Goal: Answer question/provide support: Share knowledge or assist other users

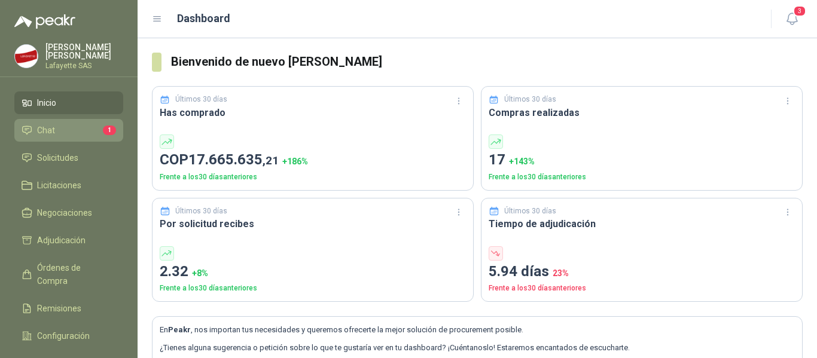
click at [80, 132] on li "Chat 1" at bounding box center [69, 130] width 94 height 13
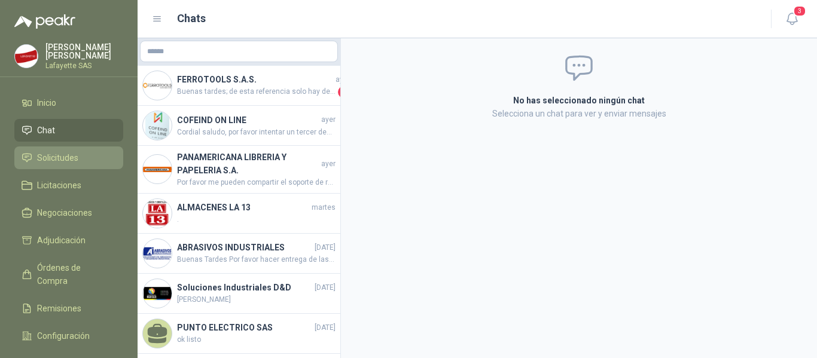
click at [82, 163] on li "Solicitudes" at bounding box center [69, 157] width 94 height 13
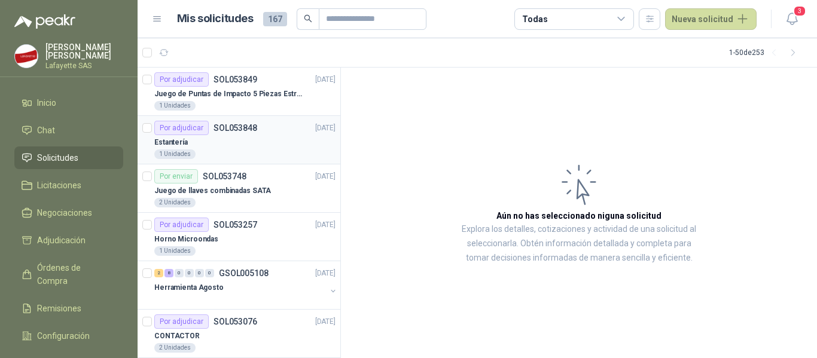
click at [250, 132] on p "SOL053848" at bounding box center [235, 128] width 44 height 8
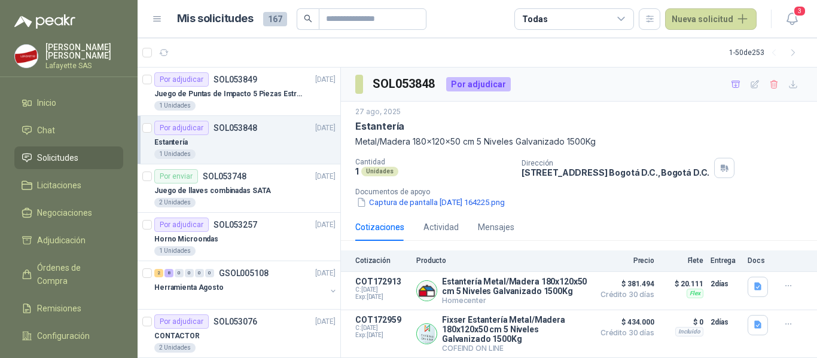
scroll to position [13, 0]
click at [565, 284] on button "Detalles" at bounding box center [559, 291] width 56 height 16
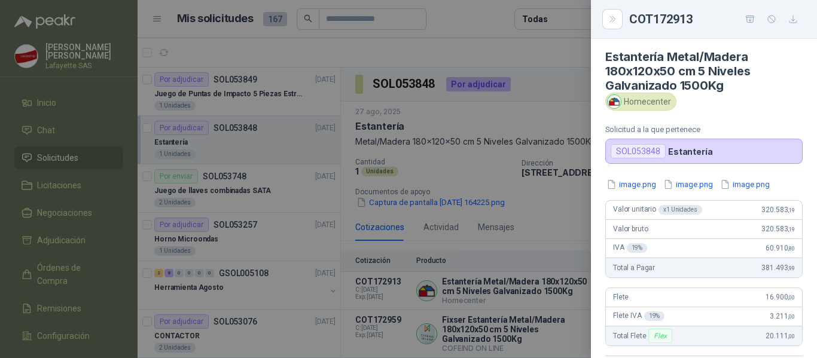
scroll to position [0, 0]
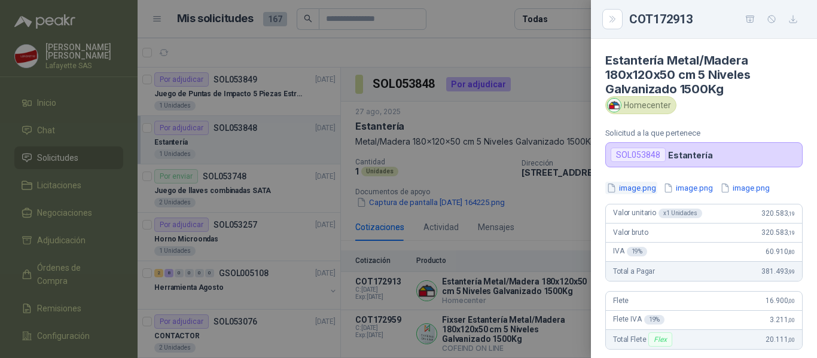
click at [631, 186] on button "image.png" at bounding box center [631, 188] width 52 height 13
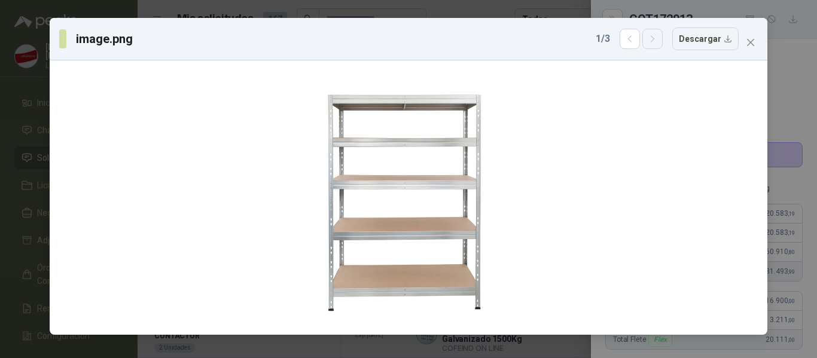
click at [655, 41] on icon "button" at bounding box center [652, 39] width 10 height 10
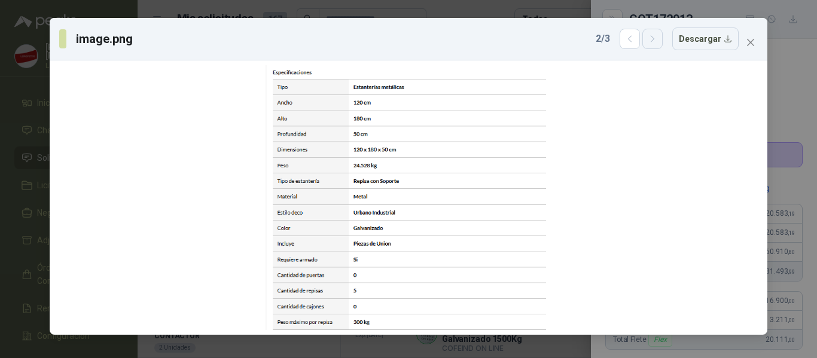
click at [655, 41] on icon "button" at bounding box center [652, 39] width 10 height 10
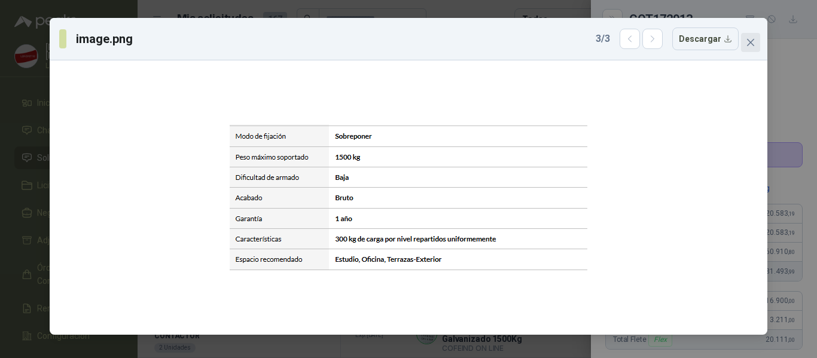
click at [744, 41] on span "Close" at bounding box center [750, 43] width 19 height 10
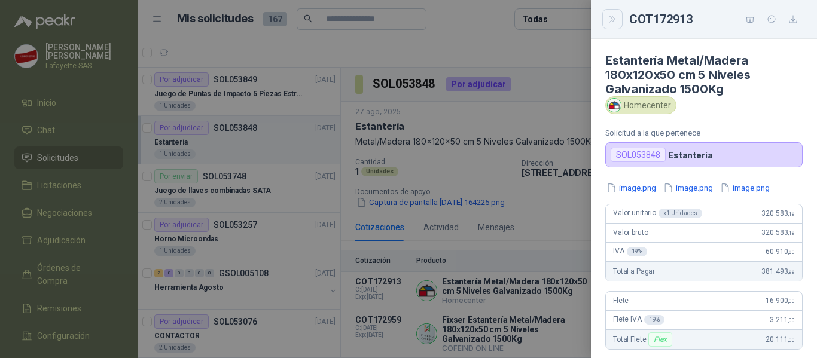
click at [608, 13] on button "Close" at bounding box center [612, 19] width 20 height 20
